Goal: Complete application form

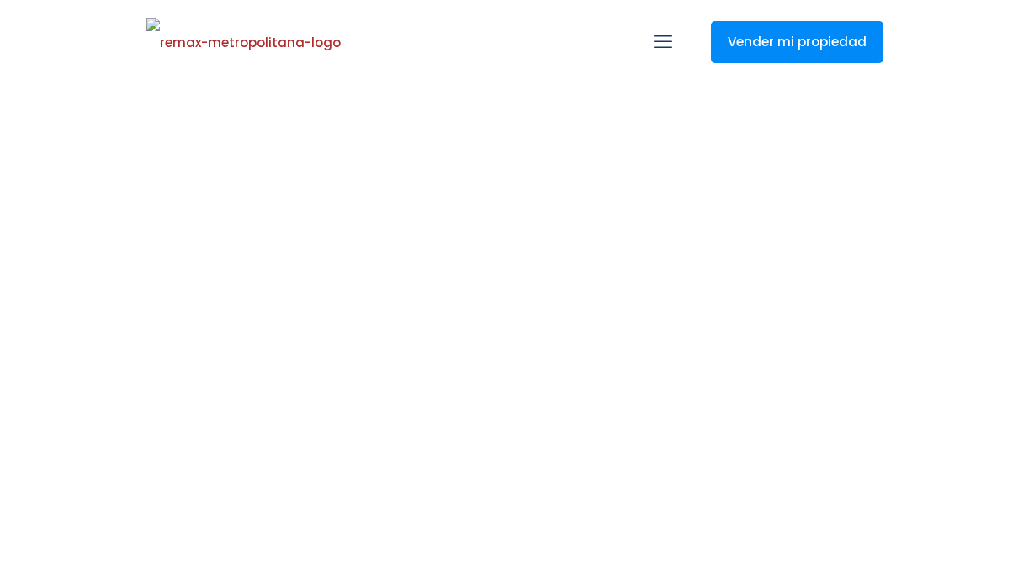
select select
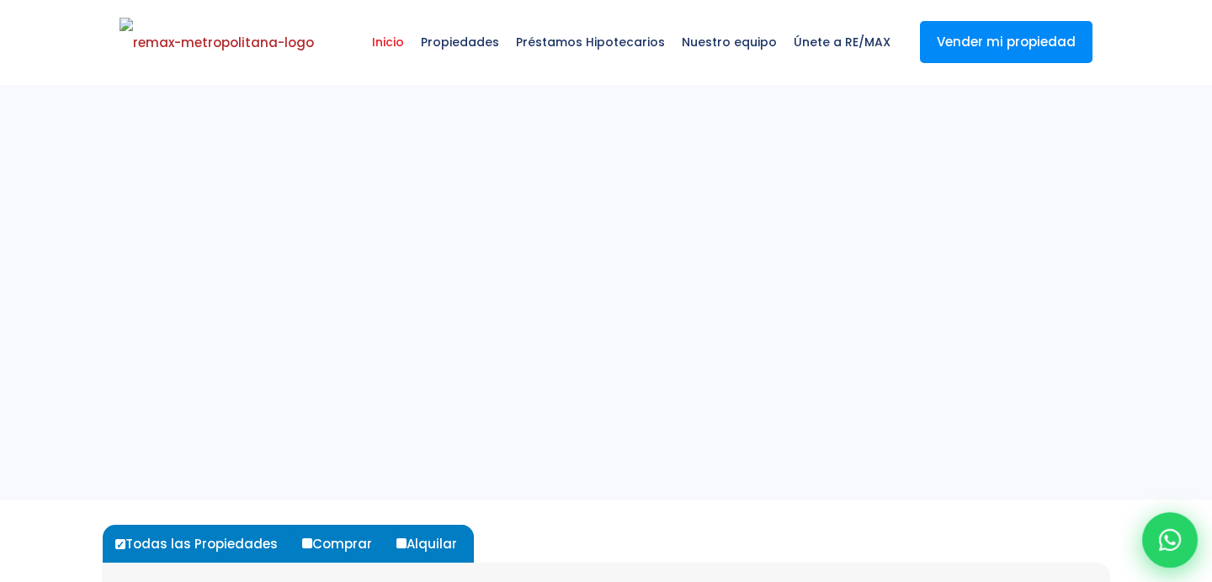
click at [1029, 537] on icon at bounding box center [1170, 540] width 22 height 22
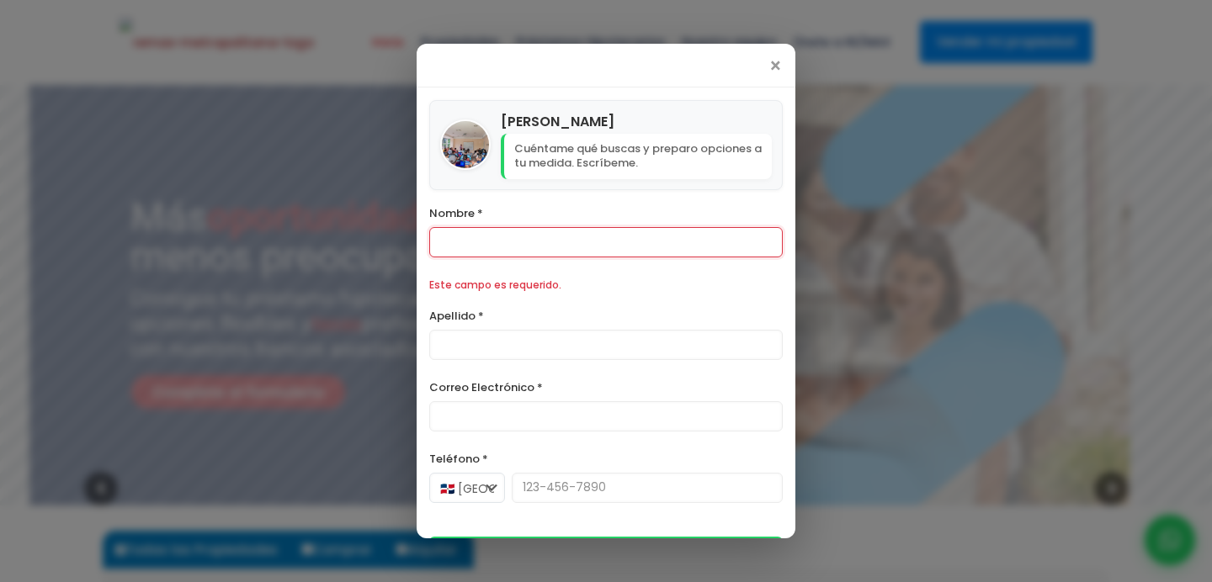
scroll to position [142, 0]
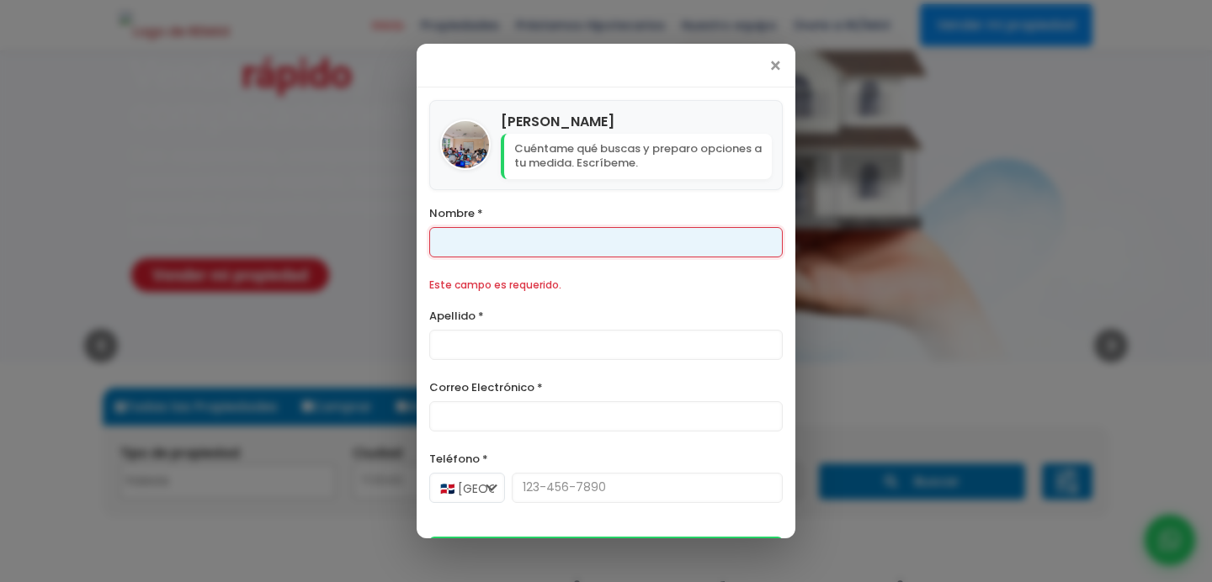
drag, startPoint x: 612, startPoint y: 242, endPoint x: 592, endPoint y: 246, distance: 20.6
click at [612, 242] on input "Nombre *" at bounding box center [606, 242] width 354 height 30
type input "TAMARINDO"
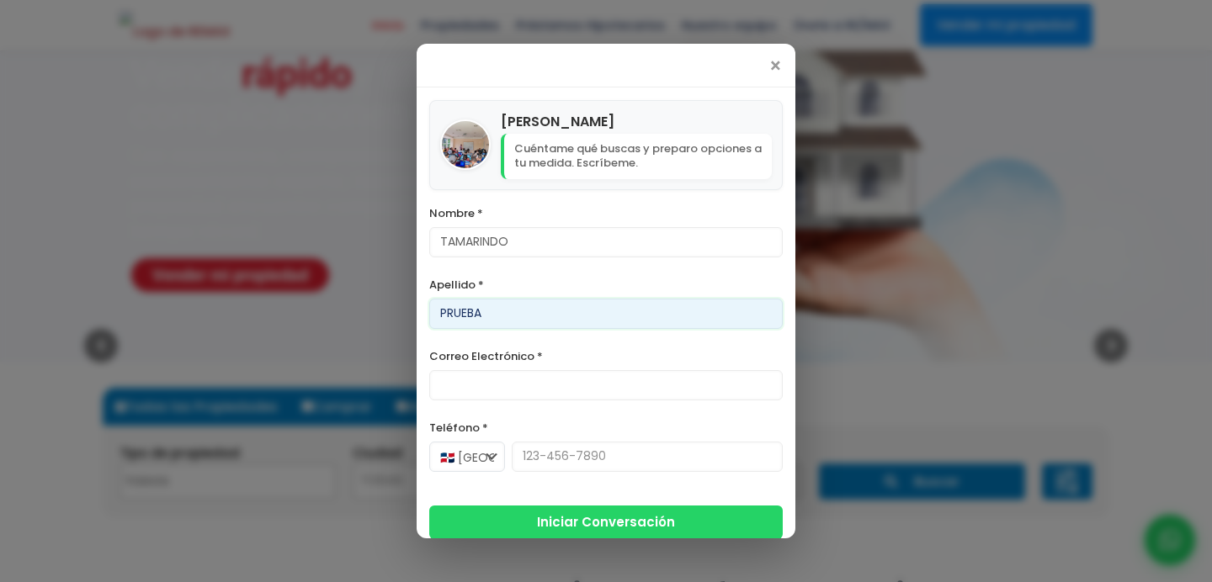
type input "PRUEBA"
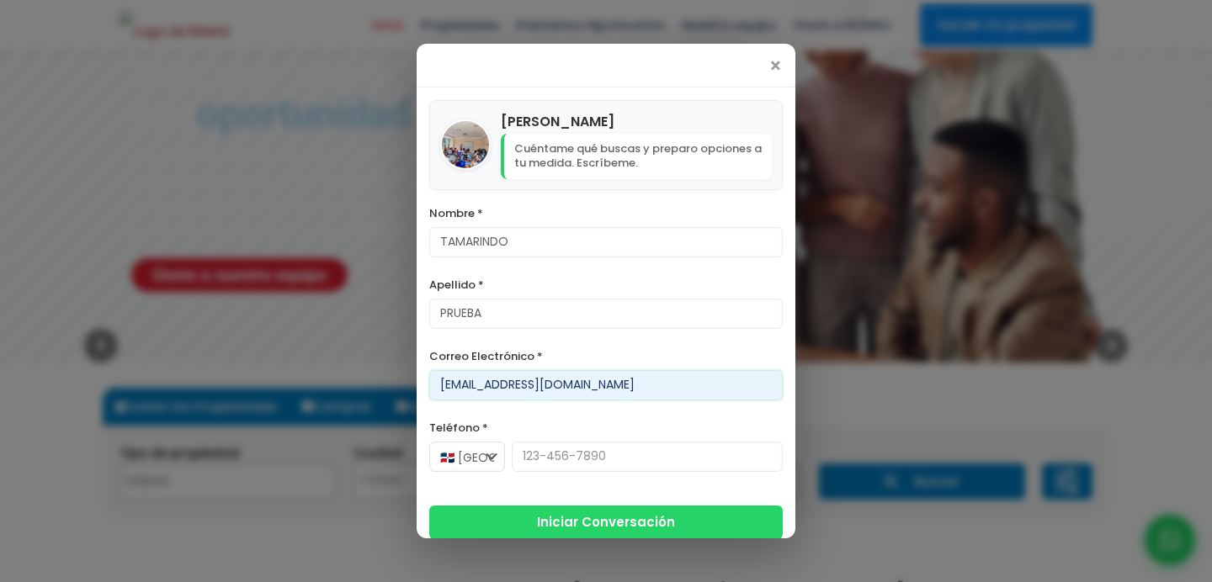
type input "[EMAIL_ADDRESS][DOMAIN_NAME]"
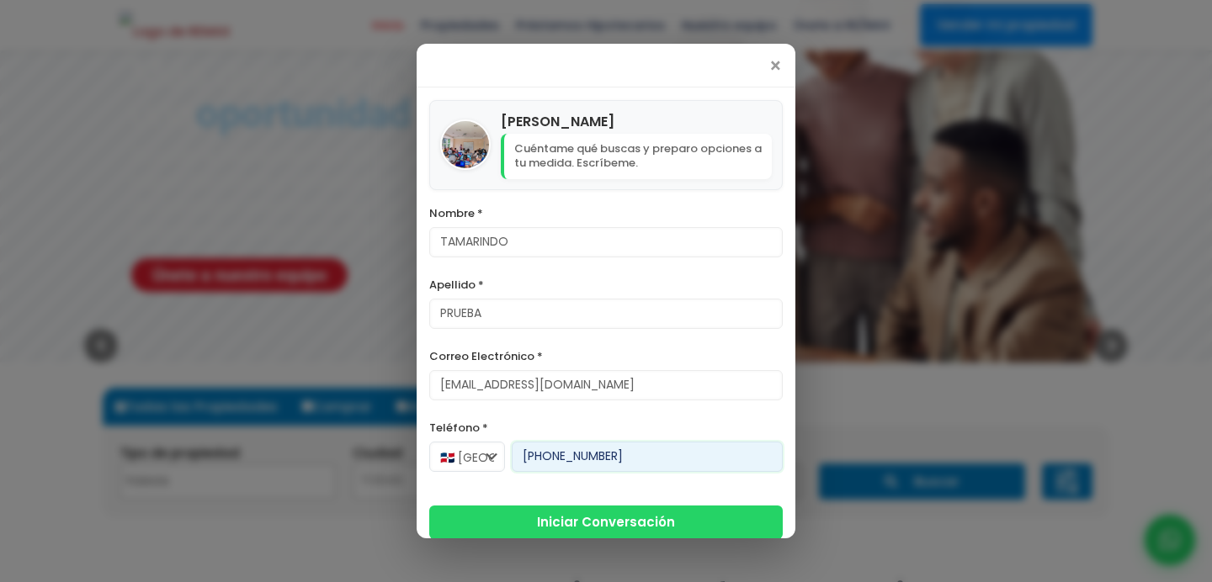
scroll to position [13, 0]
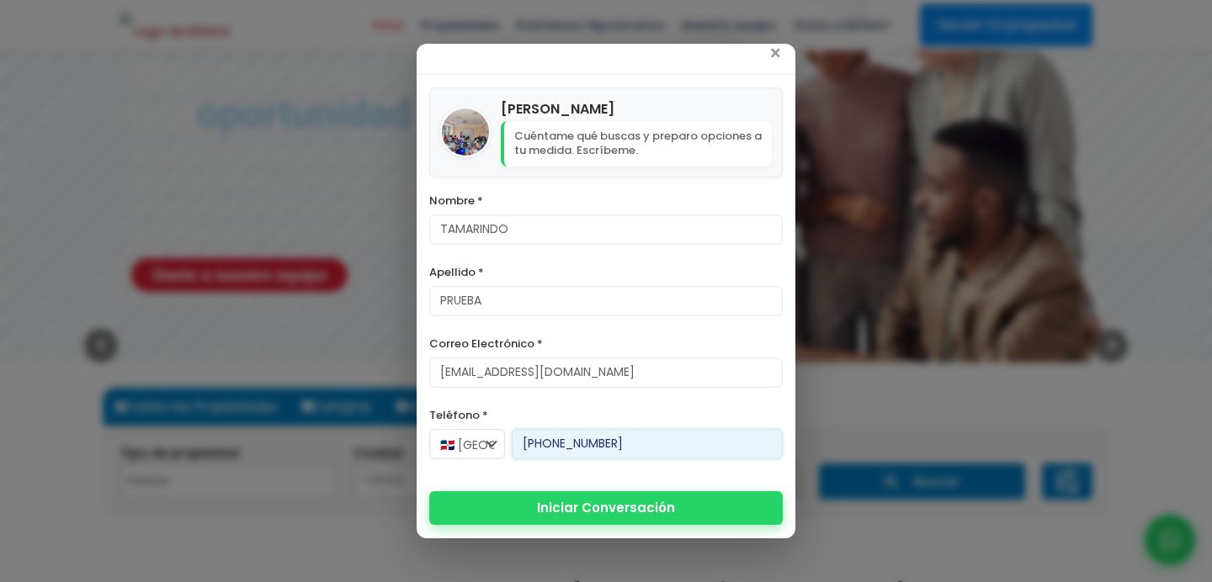
type input "[PHONE_NUMBER]"
click at [614, 501] on button "Iniciar Conversación" at bounding box center [606, 509] width 354 height 34
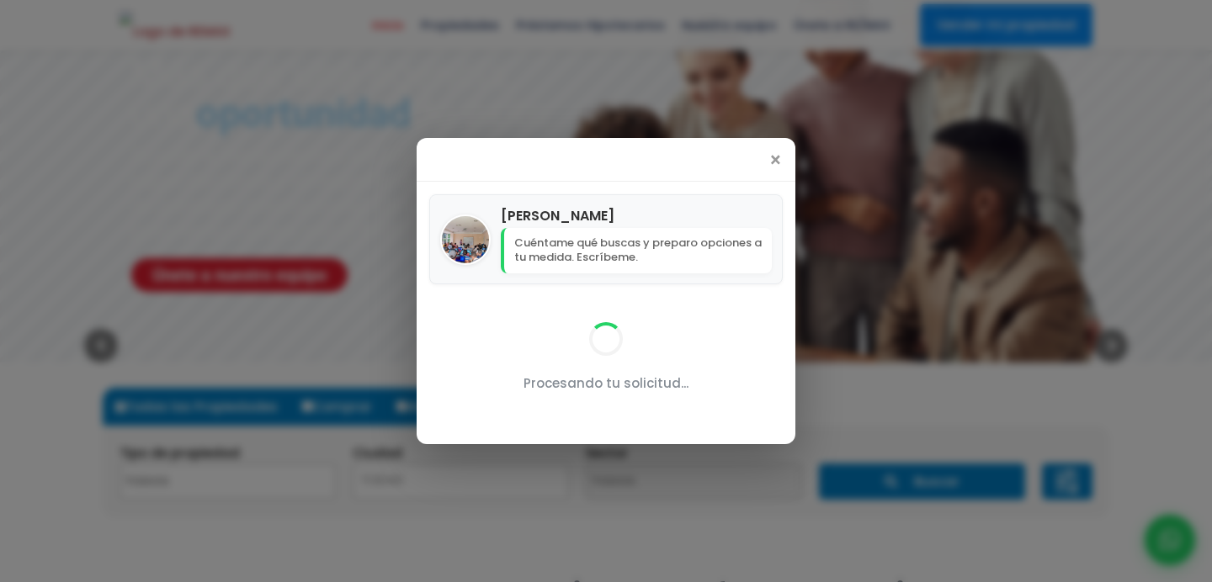
scroll to position [0, 0]
